Goal: Communication & Community: Answer question/provide support

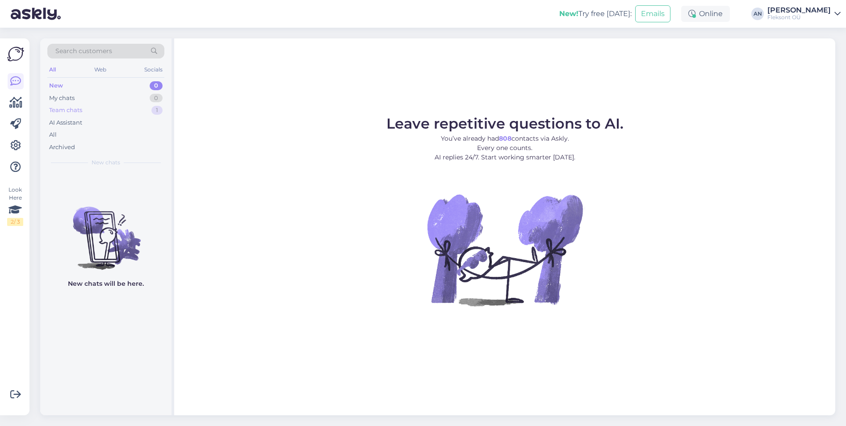
click at [70, 110] on div "Team chats" at bounding box center [65, 110] width 33 height 9
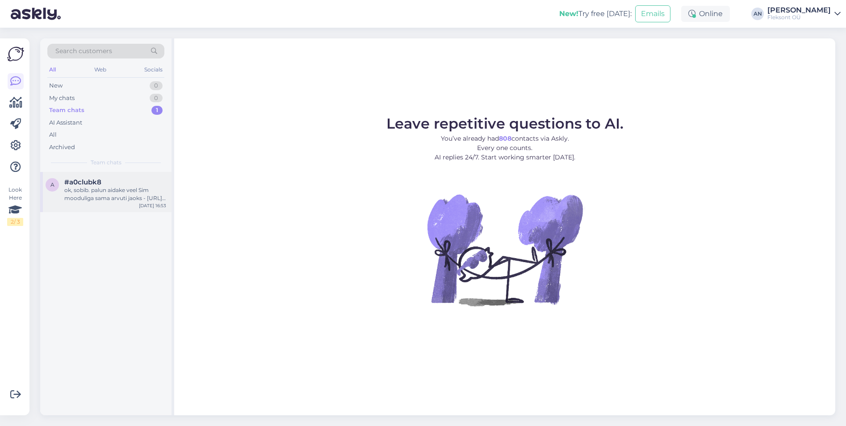
click at [90, 193] on div "ok, sobib. palun aidake veel Sim mooduliga sama arvuti jaoks - [URL][DOMAIN_NAM…" at bounding box center [115, 194] width 102 height 16
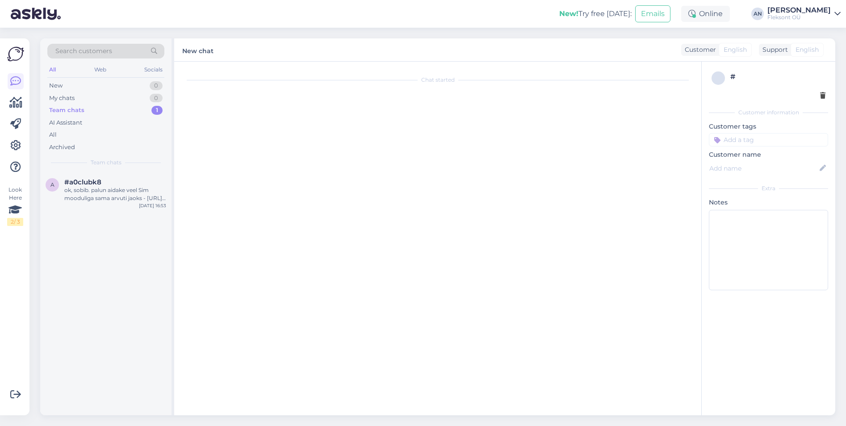
scroll to position [4608, 0]
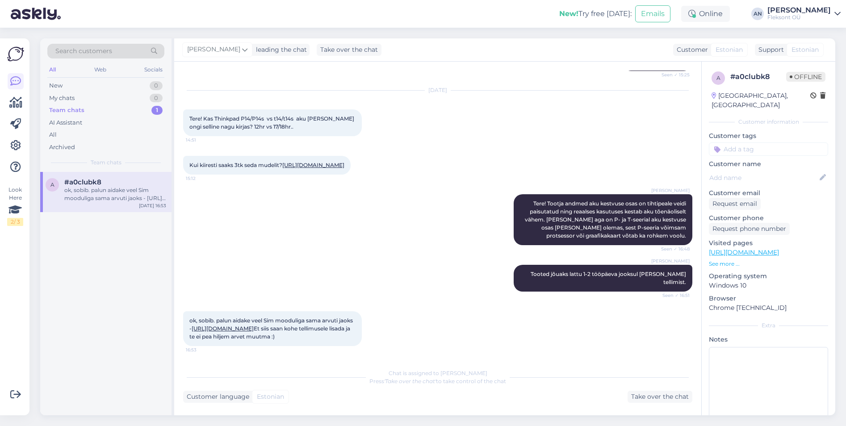
click at [254, 325] on link "[URL][DOMAIN_NAME]" at bounding box center [223, 328] width 62 height 7
drag, startPoint x: 345, startPoint y: 322, endPoint x: 307, endPoint y: 321, distance: 37.5
click at [307, 321] on div "ok, sobib. palun aidake veel Sim mooduliga sama arvuti jaoks - [URL][DOMAIN_NAM…" at bounding box center [272, 328] width 179 height 35
copy link "21tb0032mx/"
click at [665, 397] on div "Take over the chat" at bounding box center [660, 397] width 65 height 12
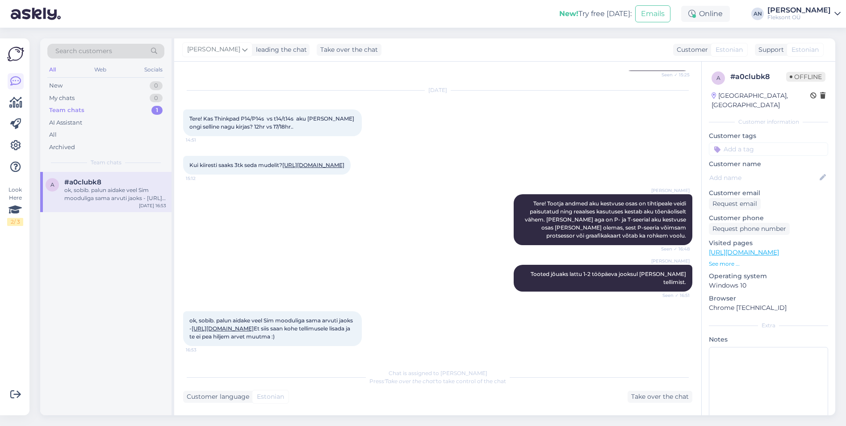
scroll to position [4597, 0]
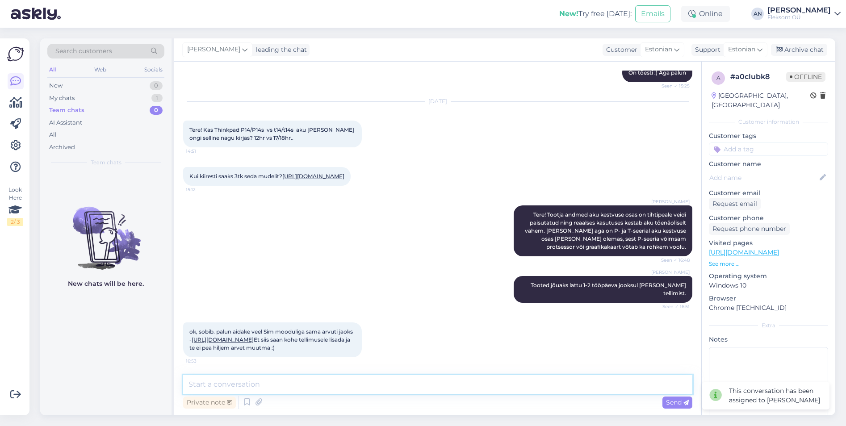
click at [412, 388] on textarea at bounding box center [437, 384] width 509 height 19
type textarea "Tere"
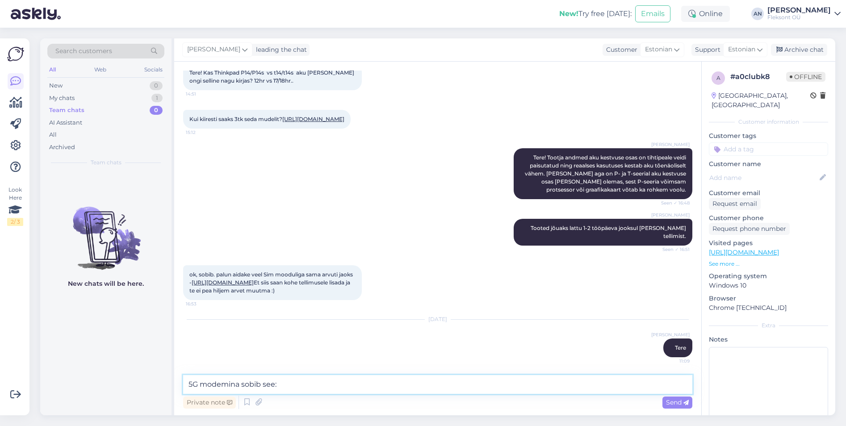
paste textarea "[URL][DOMAIN_NAME]"
type textarea "5G modemina sobib see: [URL][DOMAIN_NAME]"
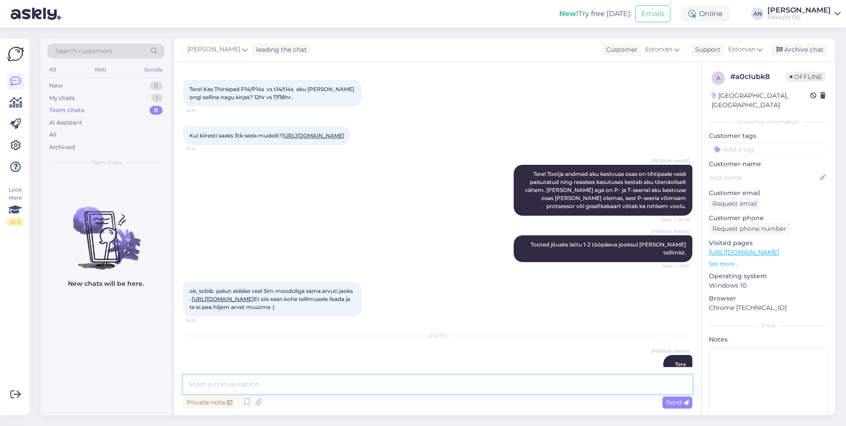
scroll to position [4566, 0]
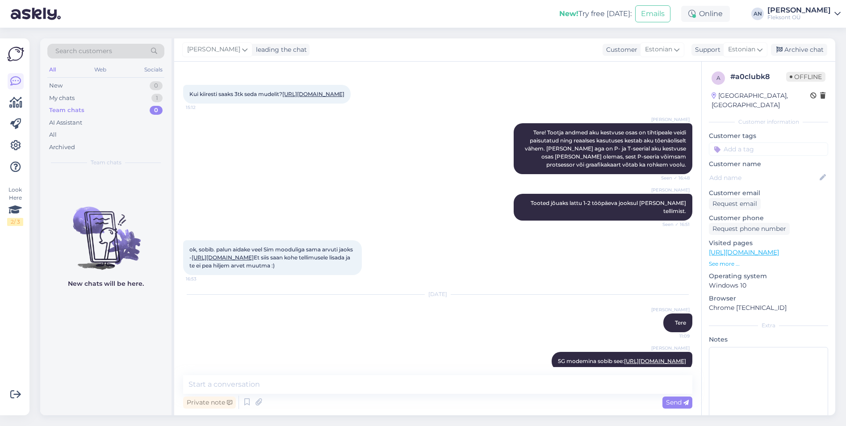
drag, startPoint x: 324, startPoint y: 206, endPoint x: 188, endPoint y: 210, distance: 135.4
click at [188, 104] on div "Kui kiiresti saaks 3tk seda mudelit? [URL][DOMAIN_NAME] 15:12" at bounding box center [266, 94] width 167 height 19
copy link "[URL][DOMAIN_NAME]"
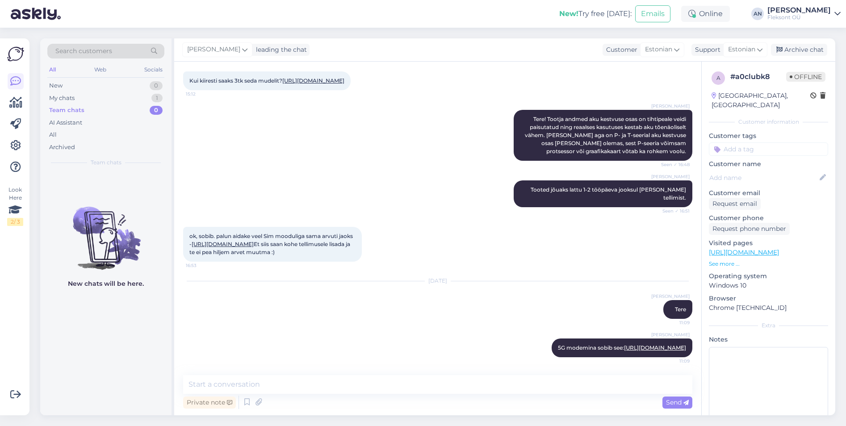
scroll to position [4700, 0]
click at [276, 377] on textarea at bounding box center [437, 384] width 509 height 19
paste textarea "[URL][DOMAIN_NAME]"
type textarea "[URL][DOMAIN_NAME] mudelile."
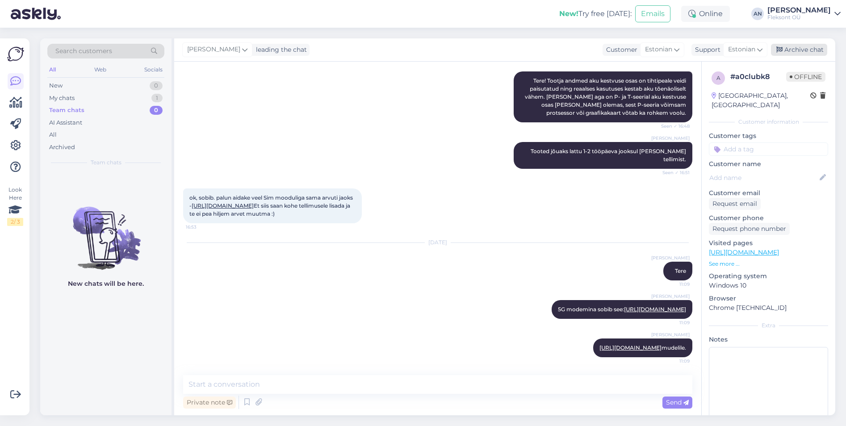
click at [804, 50] on div "Archive chat" at bounding box center [799, 50] width 56 height 12
